Goal: Use online tool/utility: Use online tool/utility

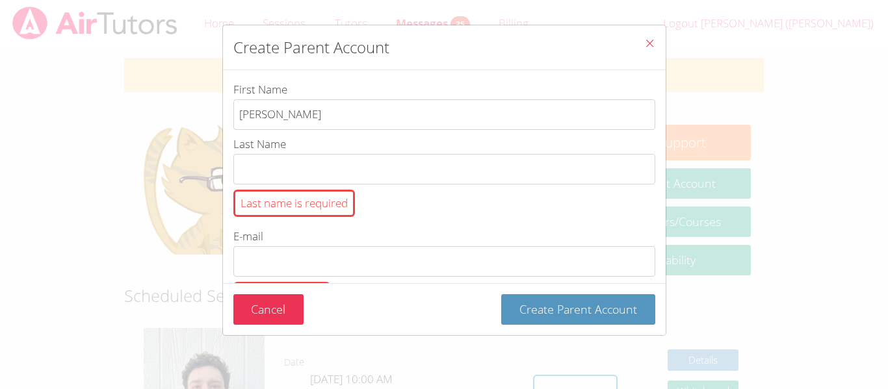
type input "ricardo"
click at [647, 45] on icon "Close" at bounding box center [649, 43] width 11 height 11
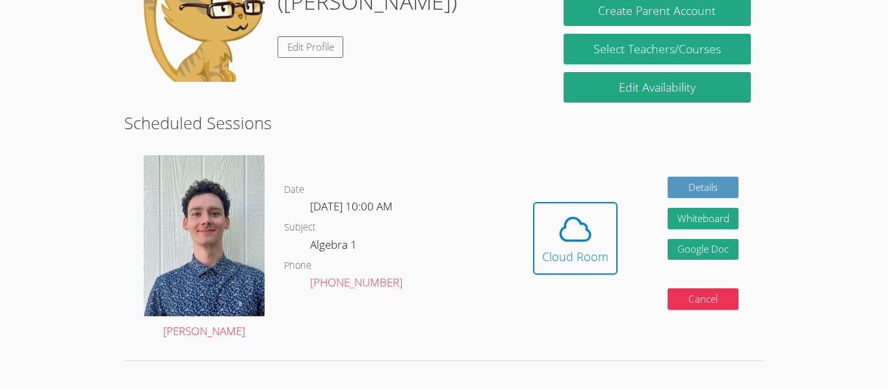
scroll to position [178, 0]
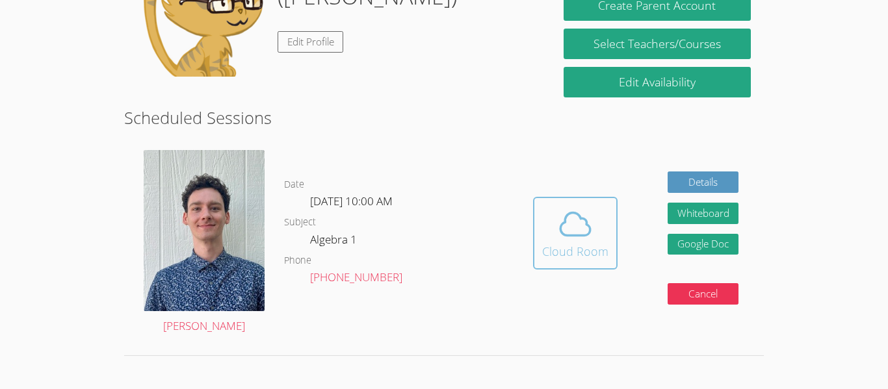
click at [576, 238] on icon at bounding box center [575, 224] width 36 height 36
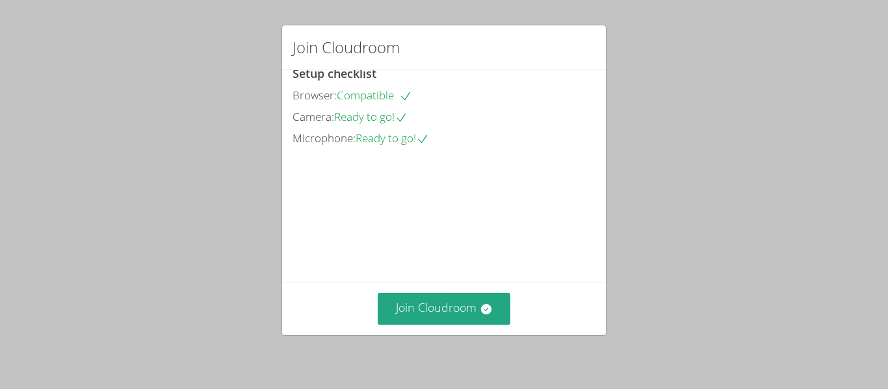
scroll to position [81, 0]
click at [433, 316] on button "Join Cloudroom" at bounding box center [444, 309] width 133 height 32
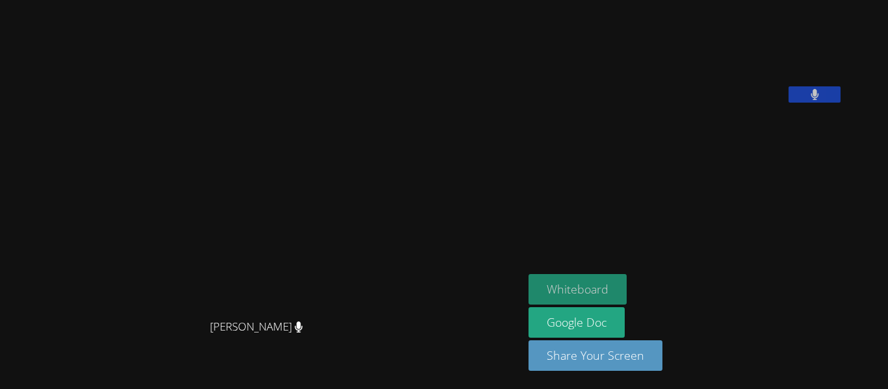
click at [590, 283] on button "Whiteboard" at bounding box center [577, 289] width 98 height 31
